Goal: Check status

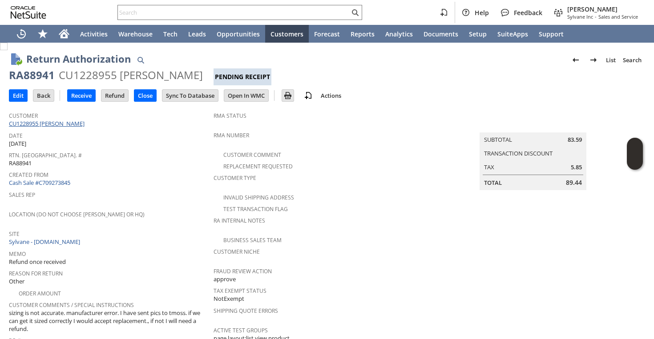
click at [42, 124] on link "CU1228955 [PERSON_NAME]" at bounding box center [48, 124] width 78 height 8
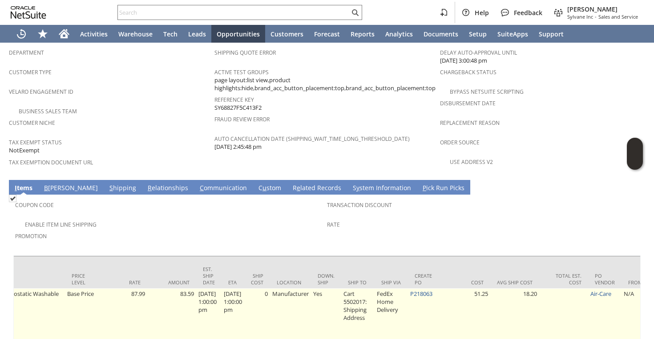
scroll to position [0, 483]
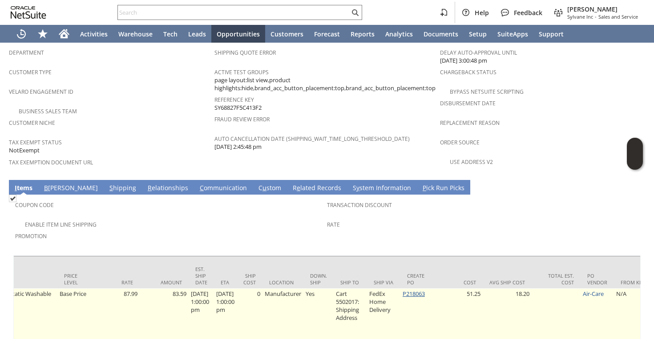
click at [416, 290] on link "P218063" at bounding box center [414, 294] width 22 height 8
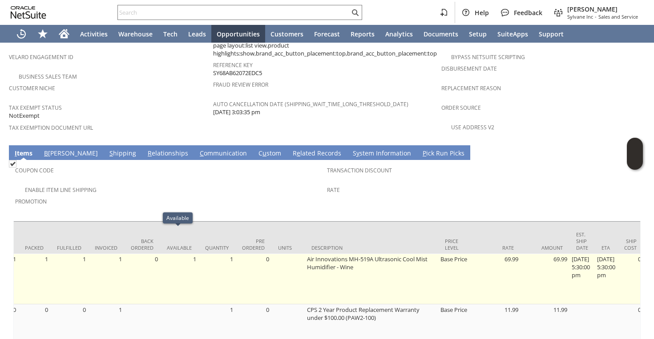
scroll to position [0, 101]
